Goal: Check status: Check status

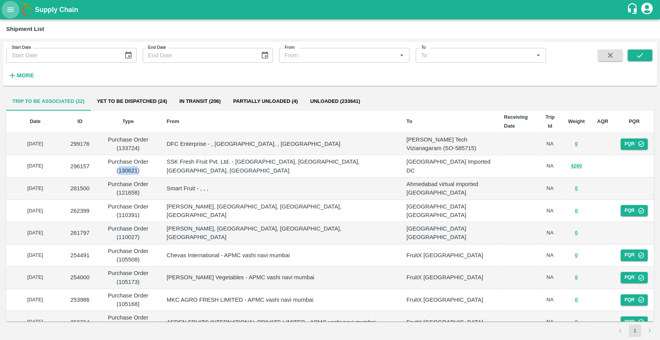
click at [9, 9] on icon "open drawer" at bounding box center [10, 9] width 9 height 9
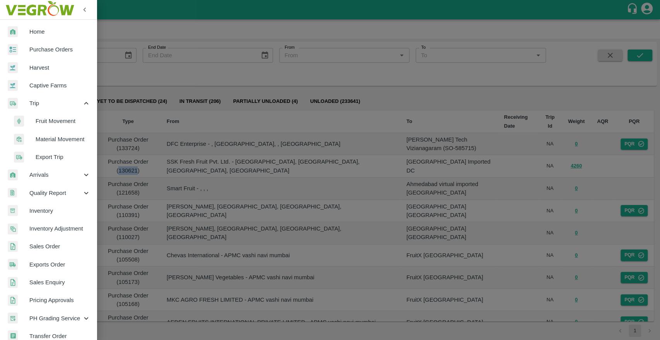
click at [35, 45] on span "Purchase Orders" at bounding box center [59, 49] width 61 height 9
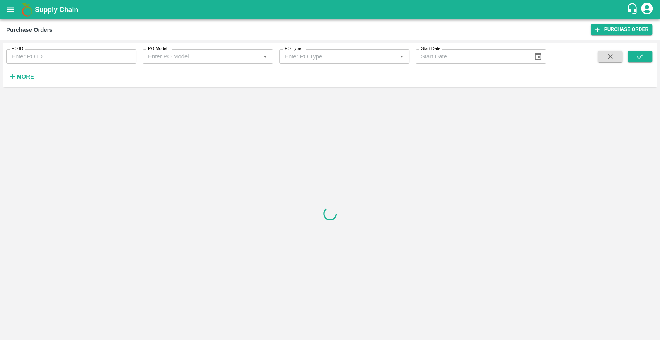
click at [26, 57] on input "PO ID" at bounding box center [71, 56] width 130 height 15
paste input "157933"
click at [641, 60] on icon "submit" at bounding box center [640, 56] width 9 height 9
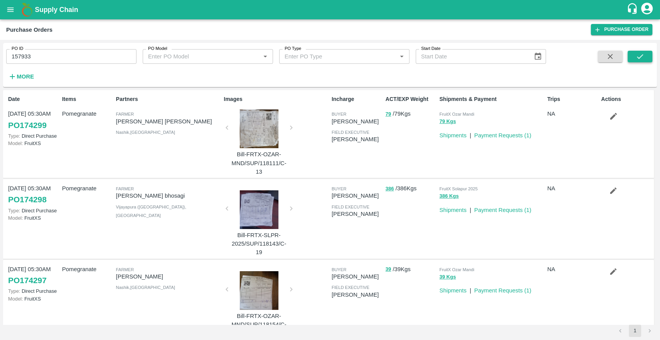
click at [629, 58] on button "submit" at bounding box center [640, 57] width 25 height 12
click at [634, 55] on button "submit" at bounding box center [640, 57] width 25 height 12
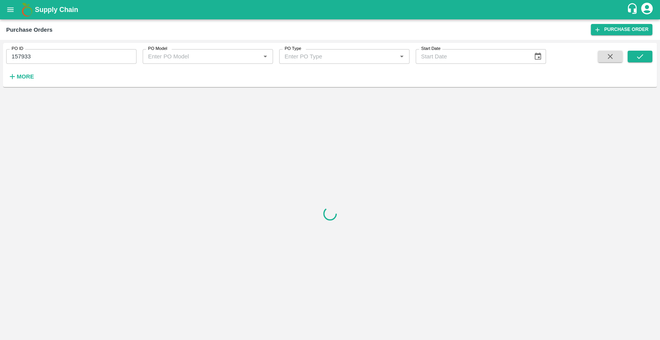
click at [77, 57] on input "157933" at bounding box center [71, 56] width 130 height 15
type input "157933"
click at [641, 55] on icon "submit" at bounding box center [640, 56] width 6 height 5
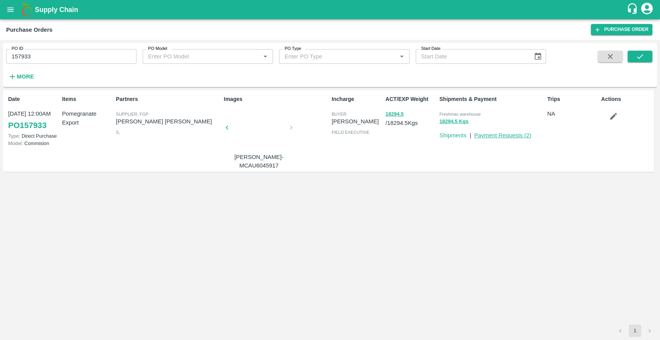
click at [489, 135] on link "Payment Requests ( 2 )" at bounding box center [502, 135] width 57 height 6
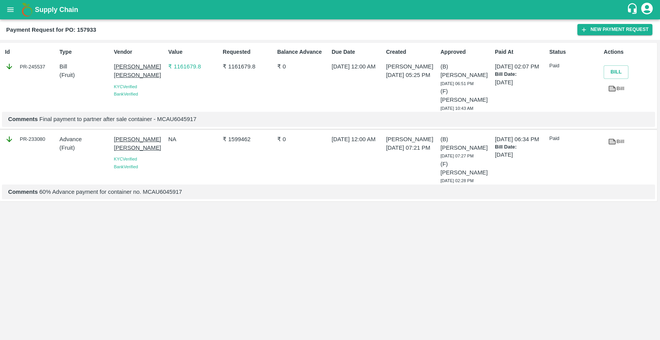
click at [123, 135] on p "[PERSON_NAME] [PERSON_NAME]" at bounding box center [139, 143] width 51 height 17
